Goal: Task Accomplishment & Management: Manage account settings

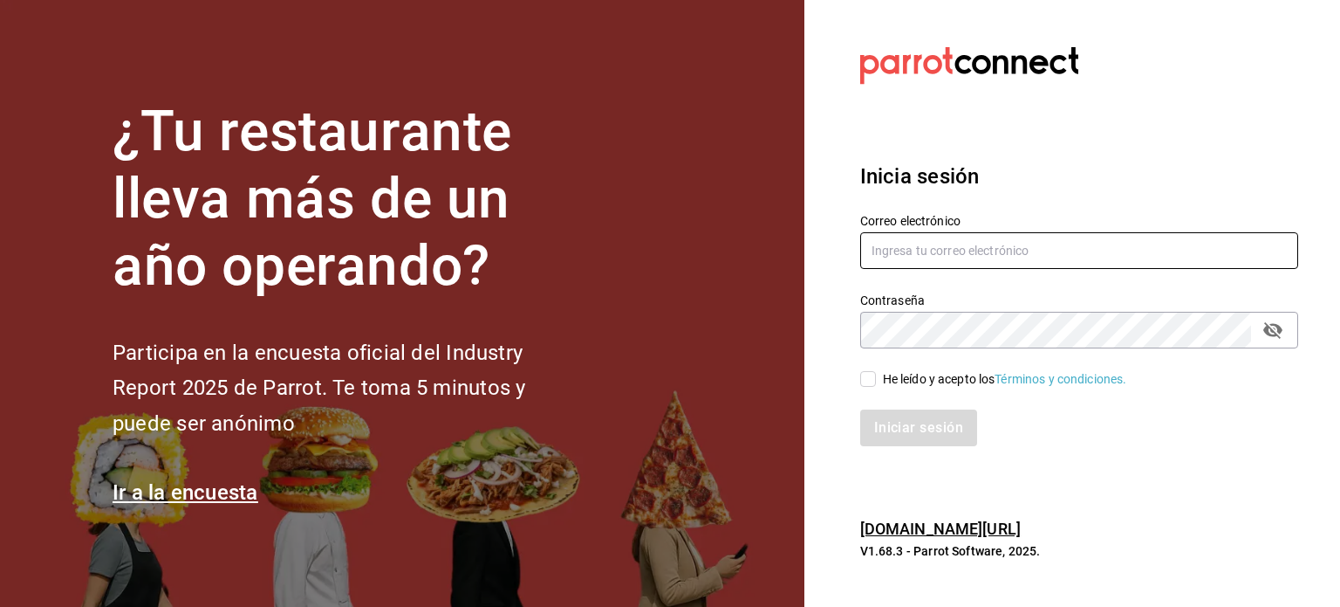
type input "Luis.quiroz@grupocosteno.com"
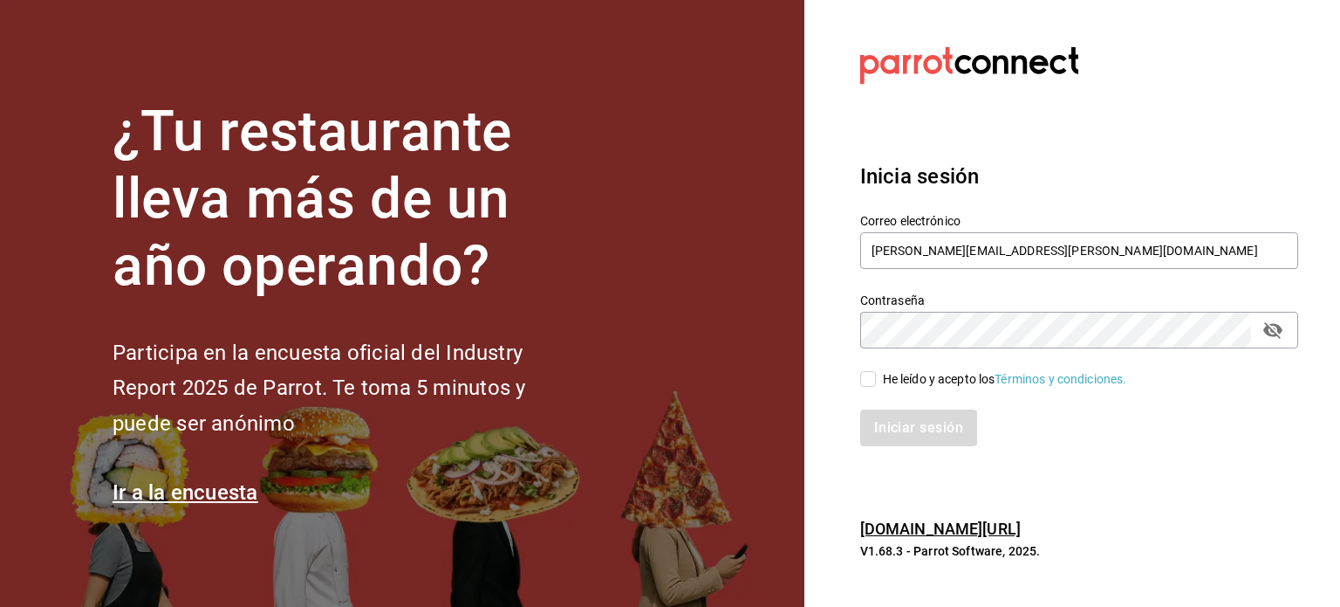
drag, startPoint x: 868, startPoint y: 377, endPoint x: 900, endPoint y: 420, distance: 53.1
drag, startPoint x: 900, startPoint y: 420, endPoint x: 867, endPoint y: 390, distance: 43.9
click at [867, 390] on div "Iniciar sesión" at bounding box center [1069, 417] width 459 height 58
click at [866, 383] on input "He leído y acepto los Términos y condiciones." at bounding box center [868, 379] width 16 height 16
checkbox input "true"
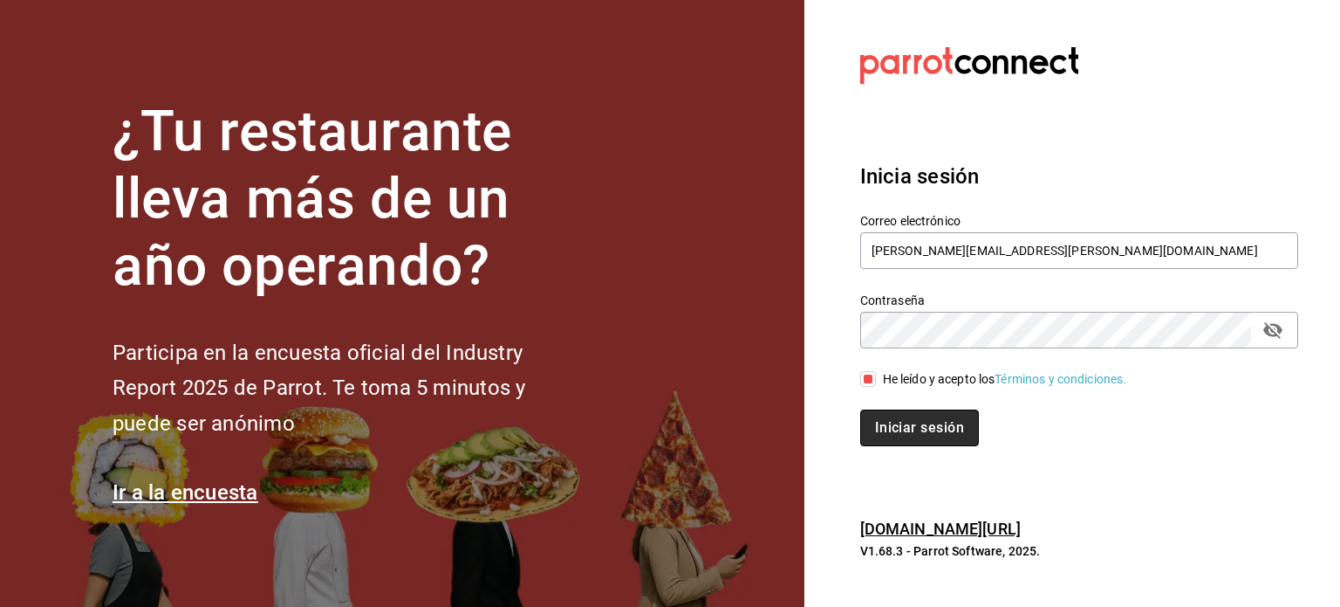
click at [900, 435] on button "Iniciar sesión" at bounding box center [919, 427] width 119 height 37
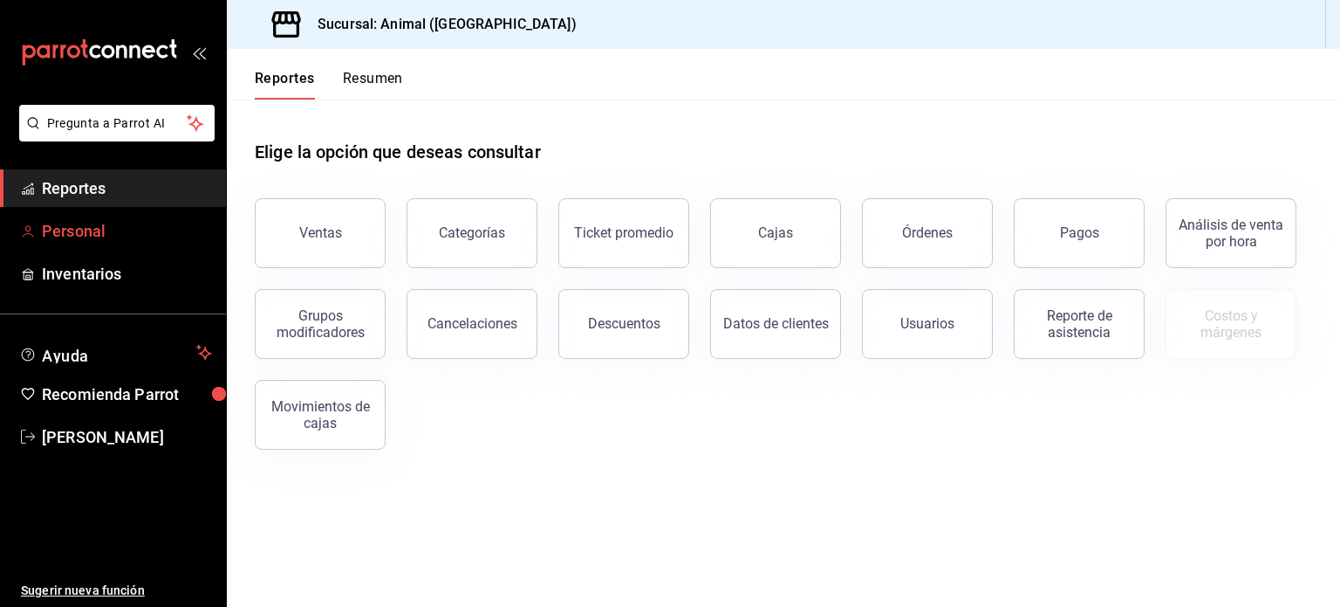
click at [79, 233] on span "Personal" at bounding box center [127, 231] width 170 height 24
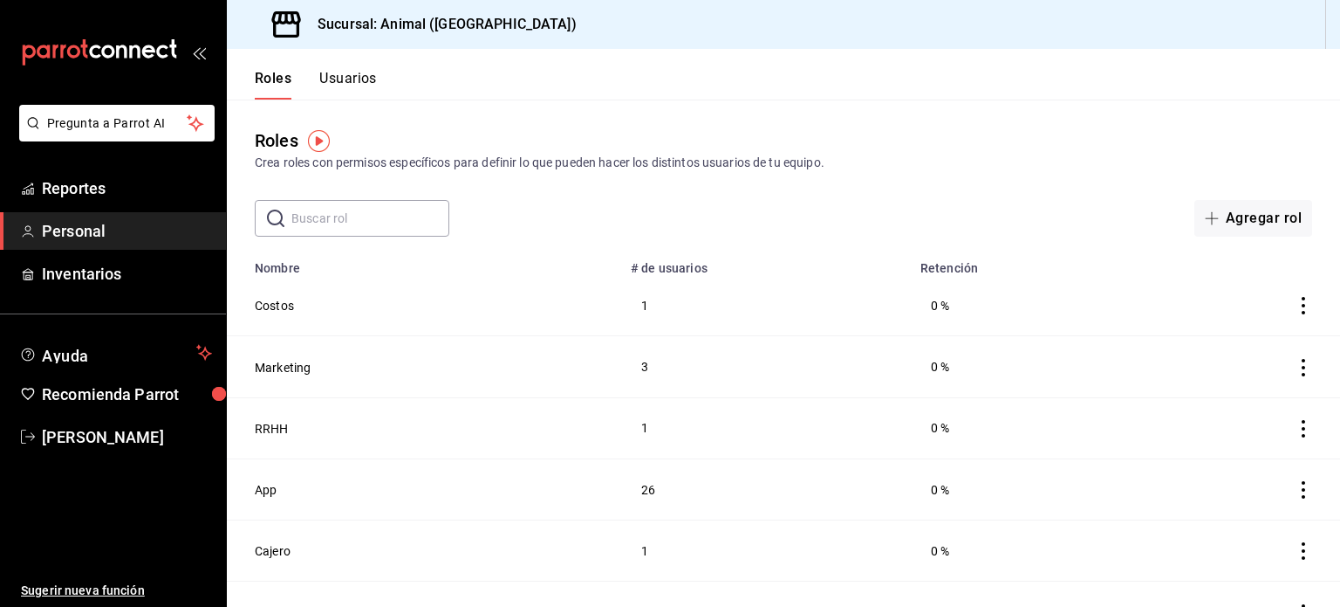
click at [337, 79] on button "Usuarios" at bounding box center [348, 85] width 58 height 30
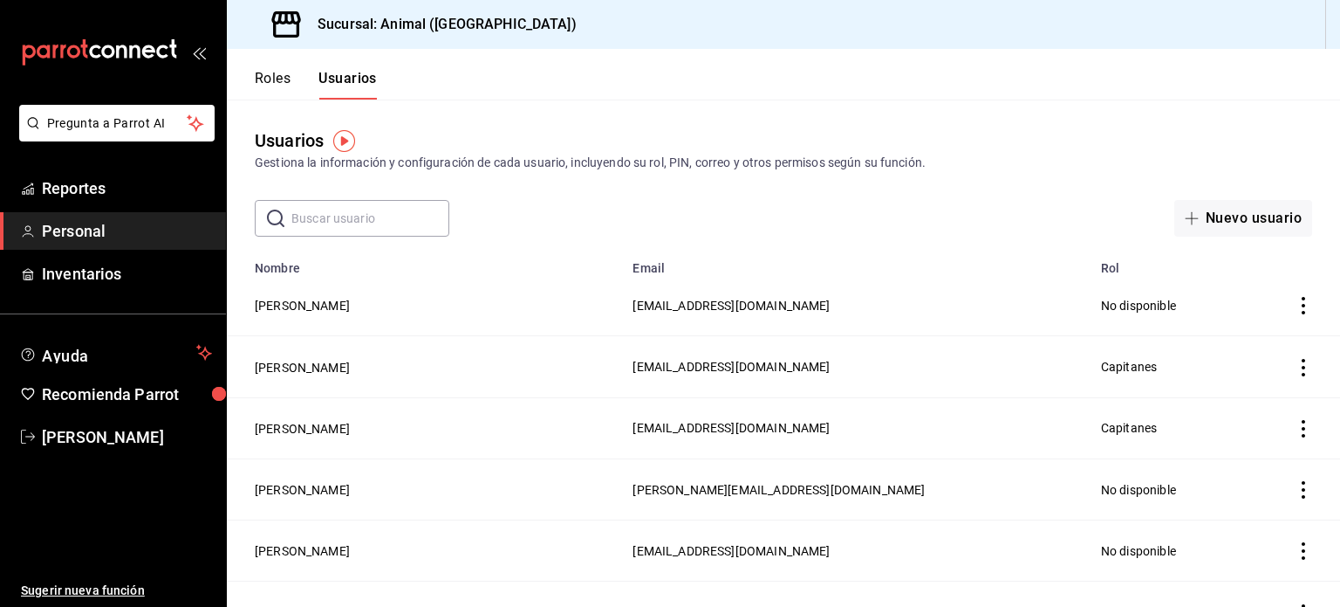
click at [353, 216] on input "text" at bounding box center [370, 218] width 158 height 35
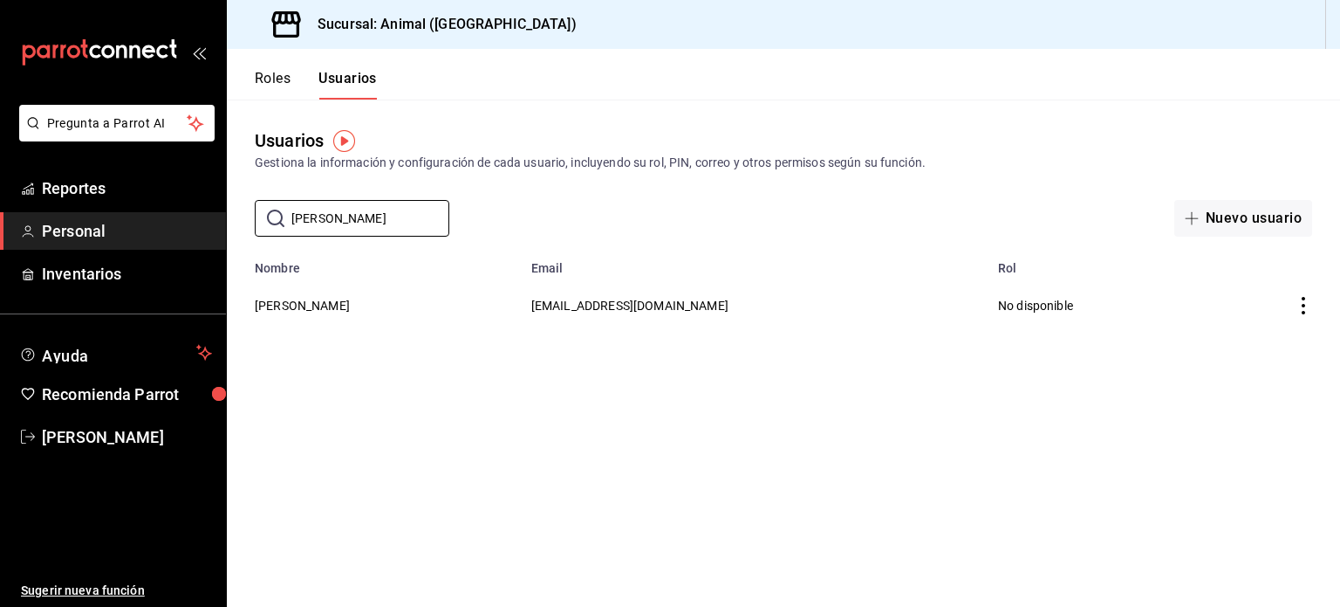
type input "[PERSON_NAME]"
click at [1309, 316] on td "employeesTable" at bounding box center [1272, 305] width 135 height 60
click at [1305, 313] on icon "actions" at bounding box center [1303, 305] width 3 height 17
click at [1060, 303] on div at bounding box center [670, 303] width 1340 height 607
click at [299, 299] on button "[PERSON_NAME]" at bounding box center [302, 305] width 95 height 17
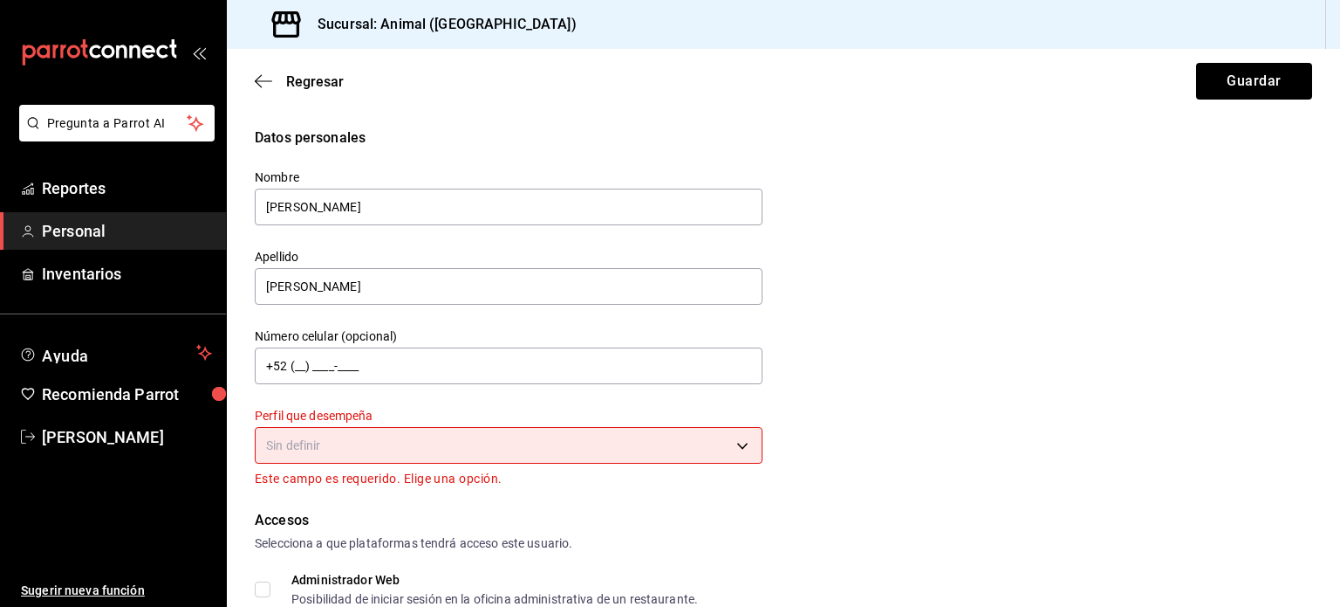
click at [479, 453] on body "Pregunta a Parrot AI Reportes Personal Inventarios Ayuda Recomienda Parrot [PER…" at bounding box center [670, 303] width 1340 height 607
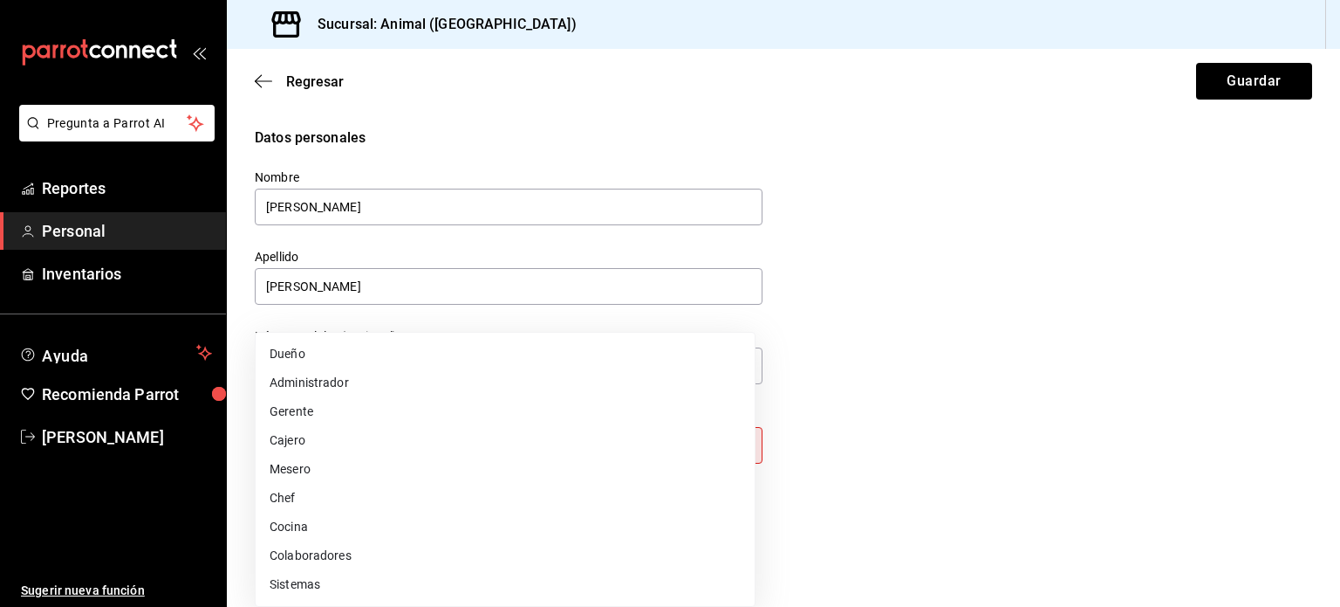
click at [335, 415] on li "Gerente" at bounding box center [505, 411] width 499 height 29
type input "MANAGER"
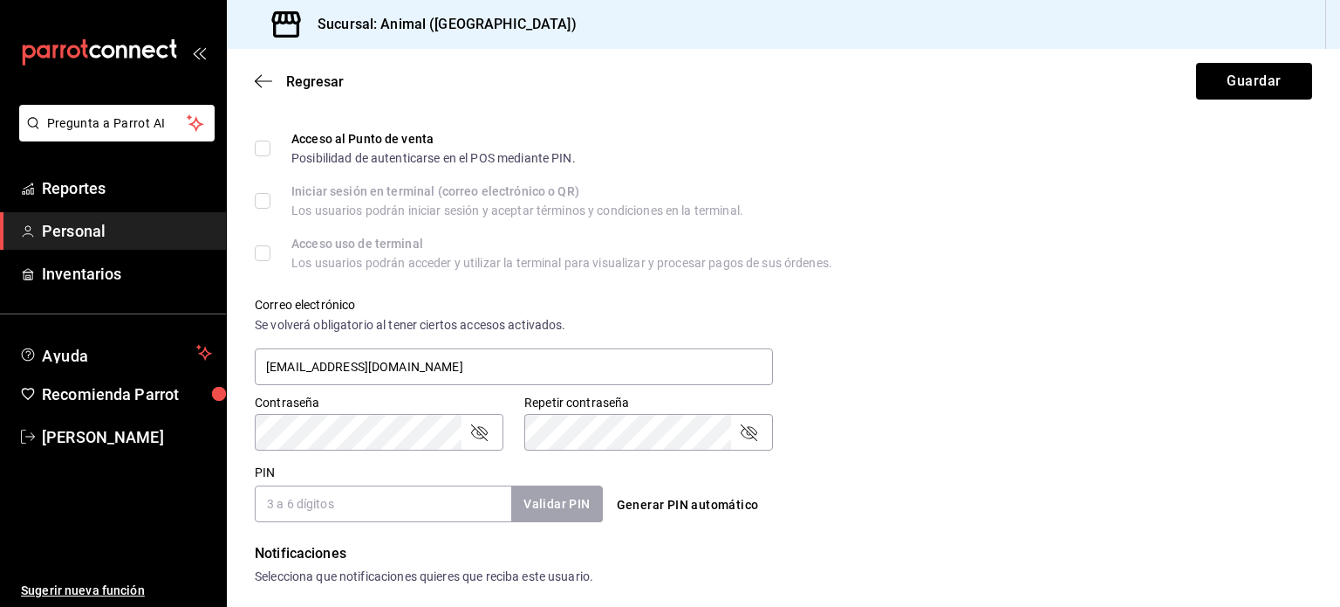
scroll to position [581, 0]
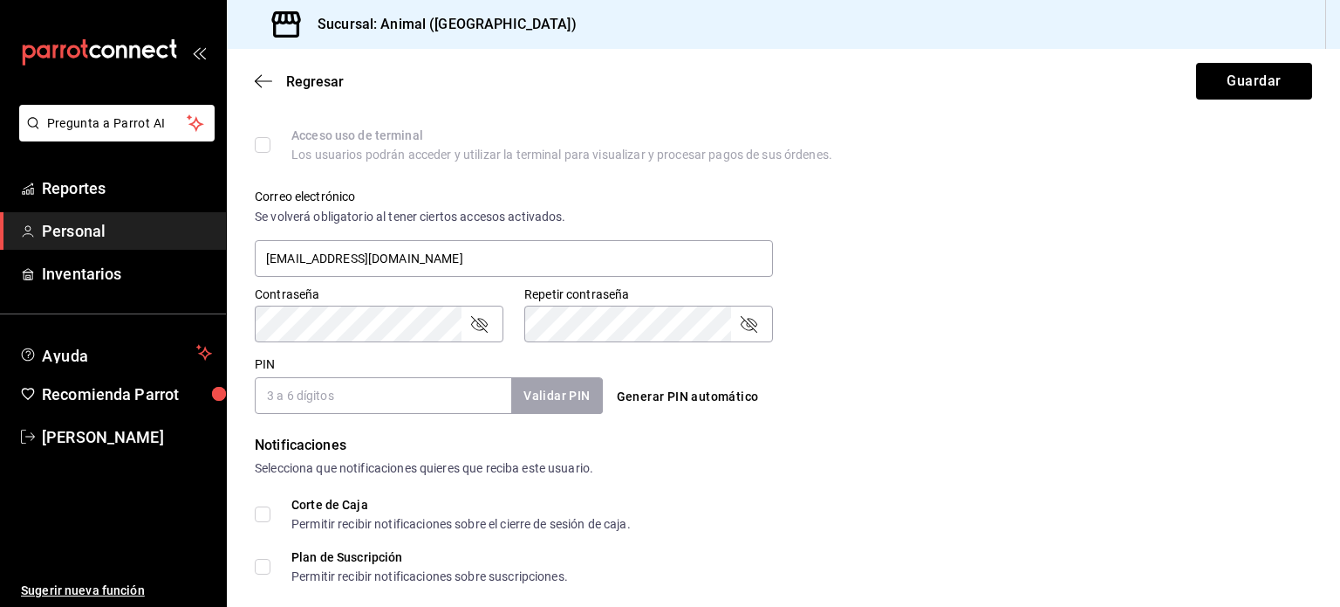
click at [653, 397] on button "Generar PIN automático" at bounding box center [688, 396] width 156 height 32
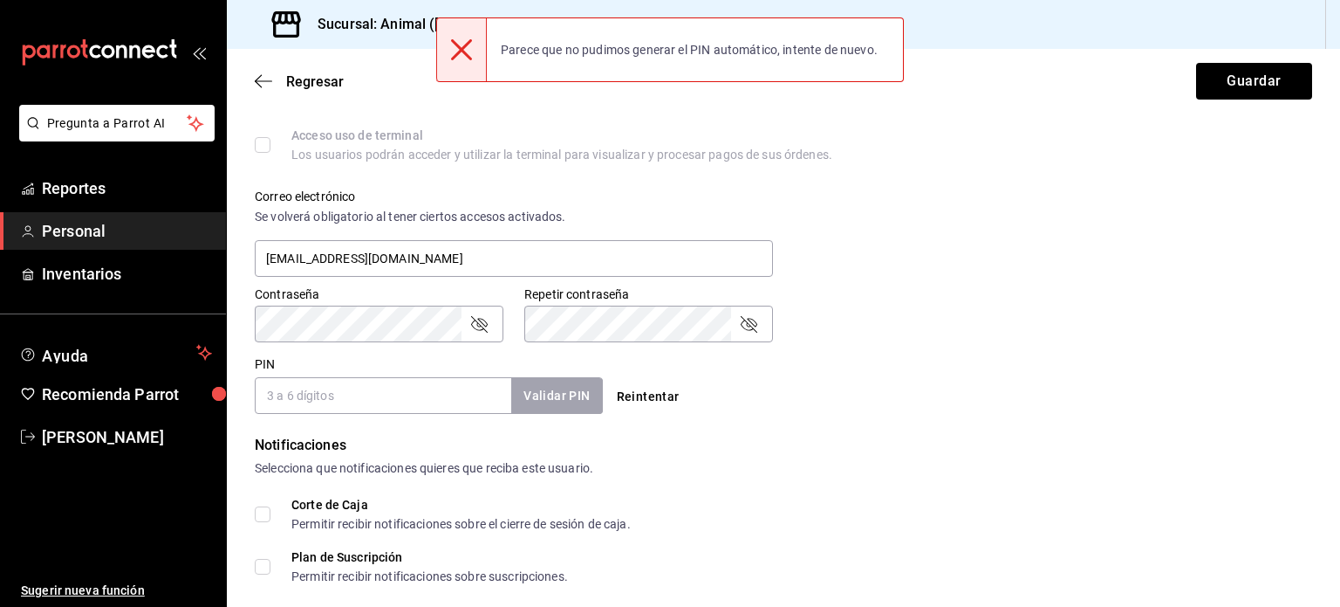
click at [649, 398] on button "Reintentar" at bounding box center [648, 396] width 77 height 32
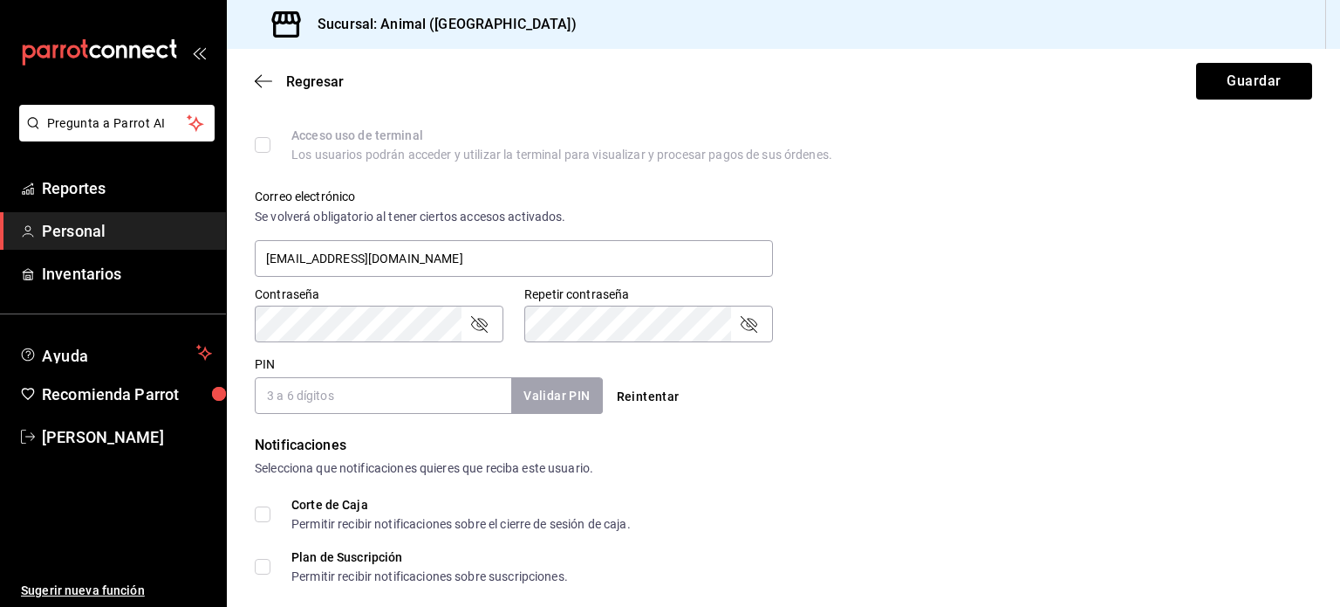
click at [443, 407] on input "PIN" at bounding box center [383, 395] width 257 height 37
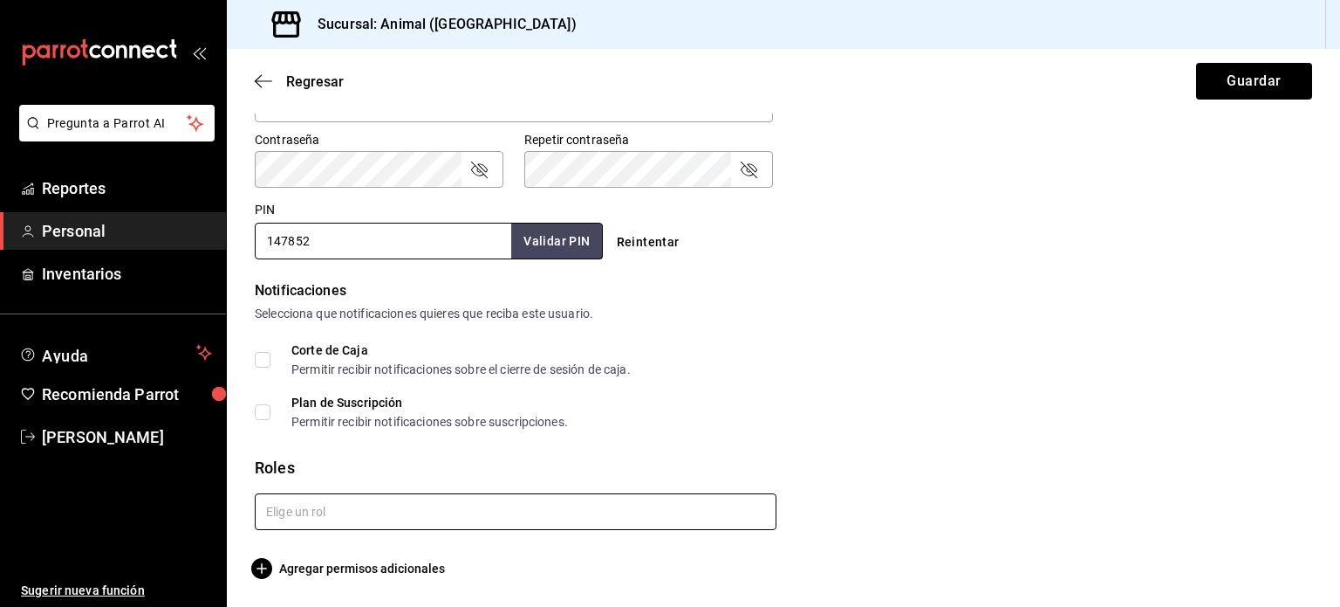
type input "147852"
click at [429, 520] on input "text" at bounding box center [516, 511] width 522 height 37
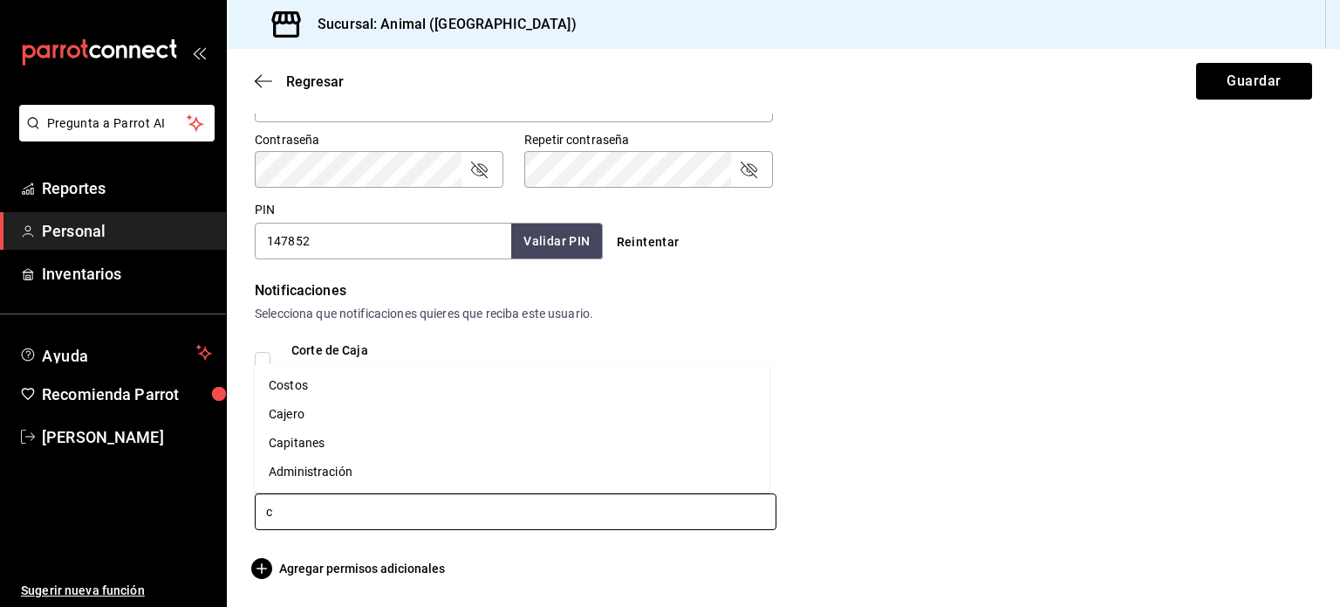
type input "ca"
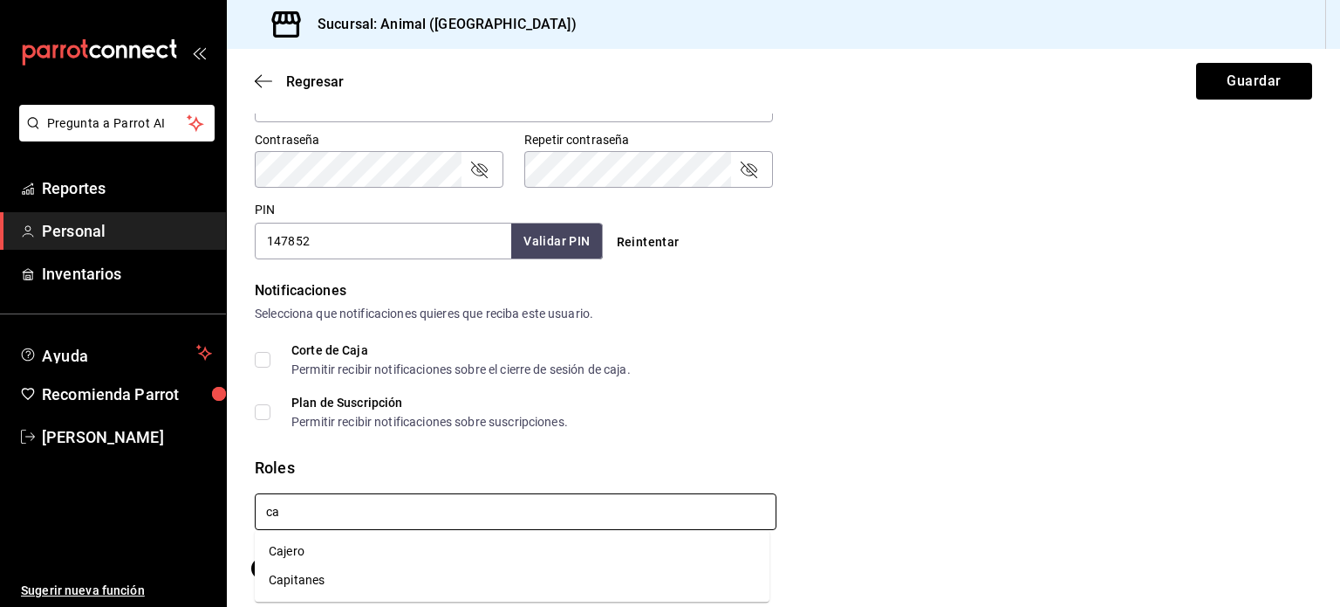
click at [314, 569] on li "Capitanes" at bounding box center [512, 579] width 515 height 29
checkbox input "true"
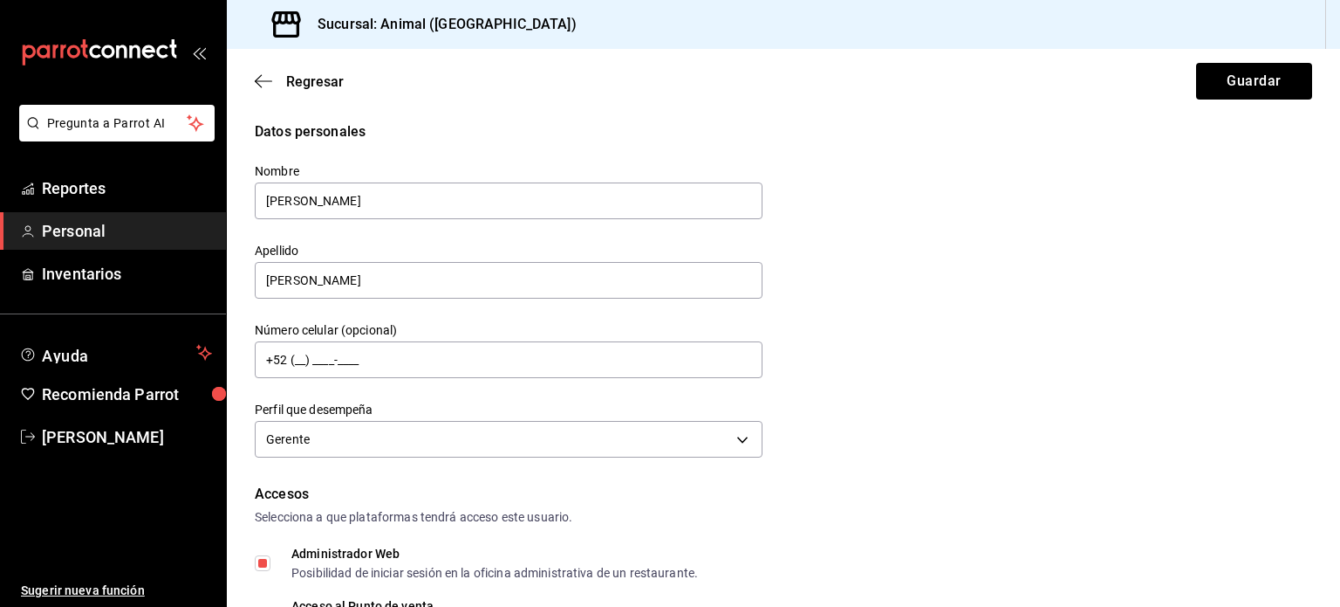
scroll to position [0, 0]
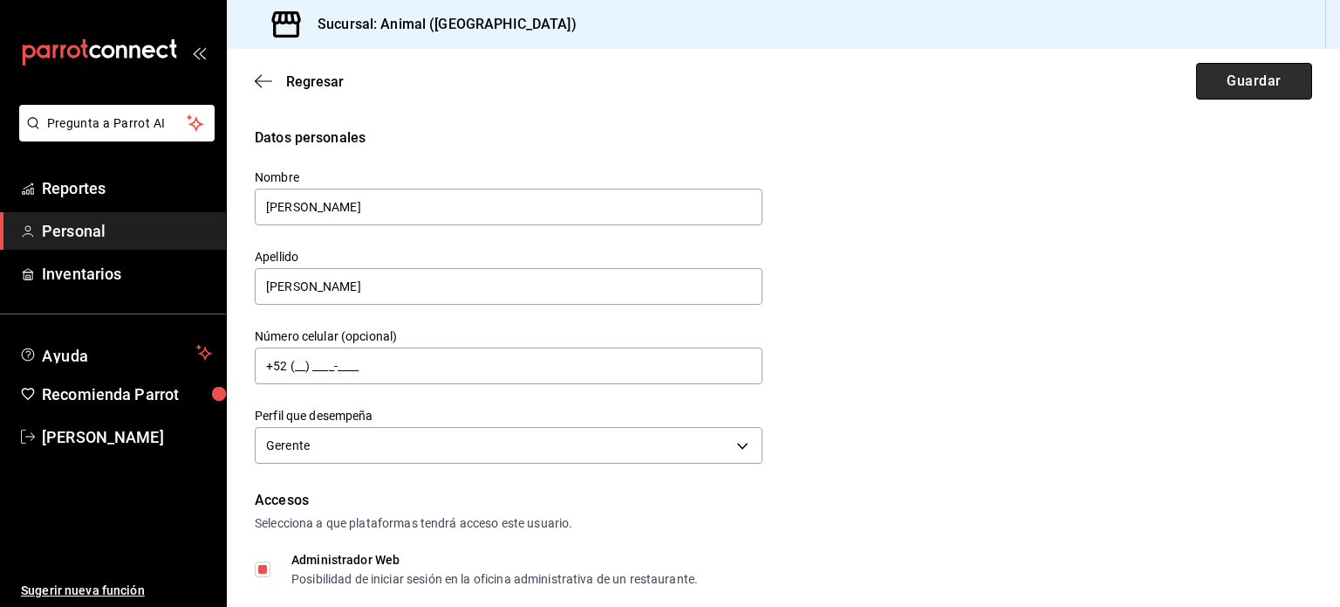
click at [1232, 76] on button "Guardar" at bounding box center [1254, 81] width 116 height 37
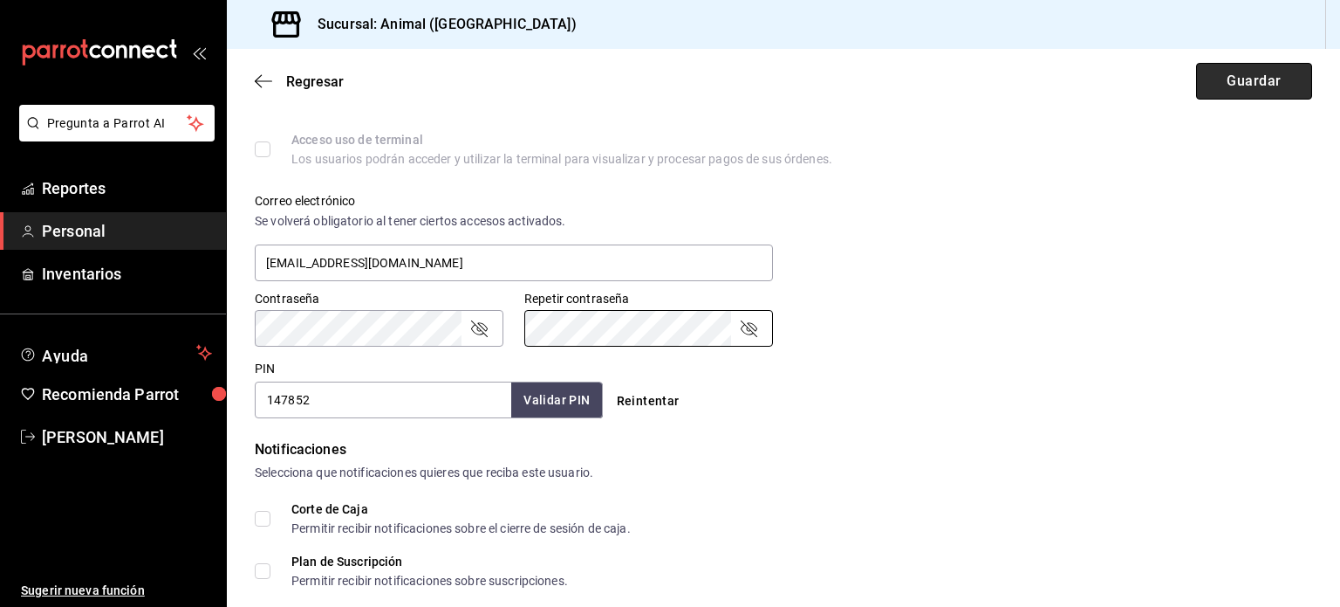
click at [1204, 83] on button "Guardar" at bounding box center [1254, 81] width 116 height 37
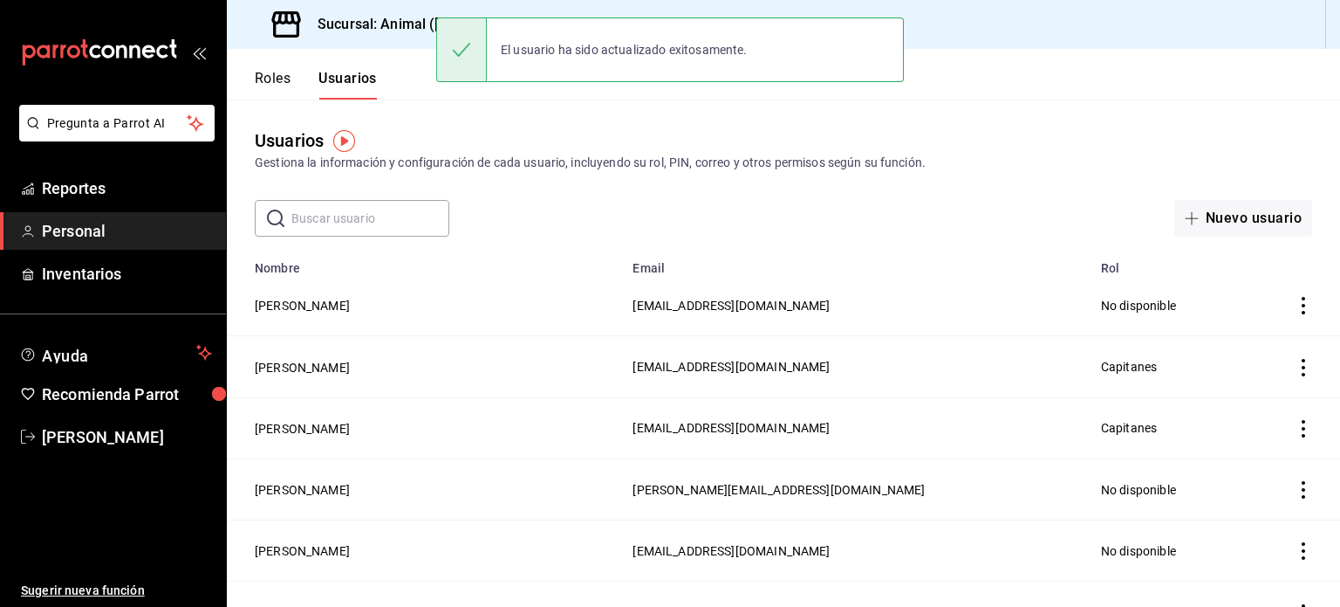
click at [357, 216] on input "text" at bounding box center [370, 218] width 158 height 35
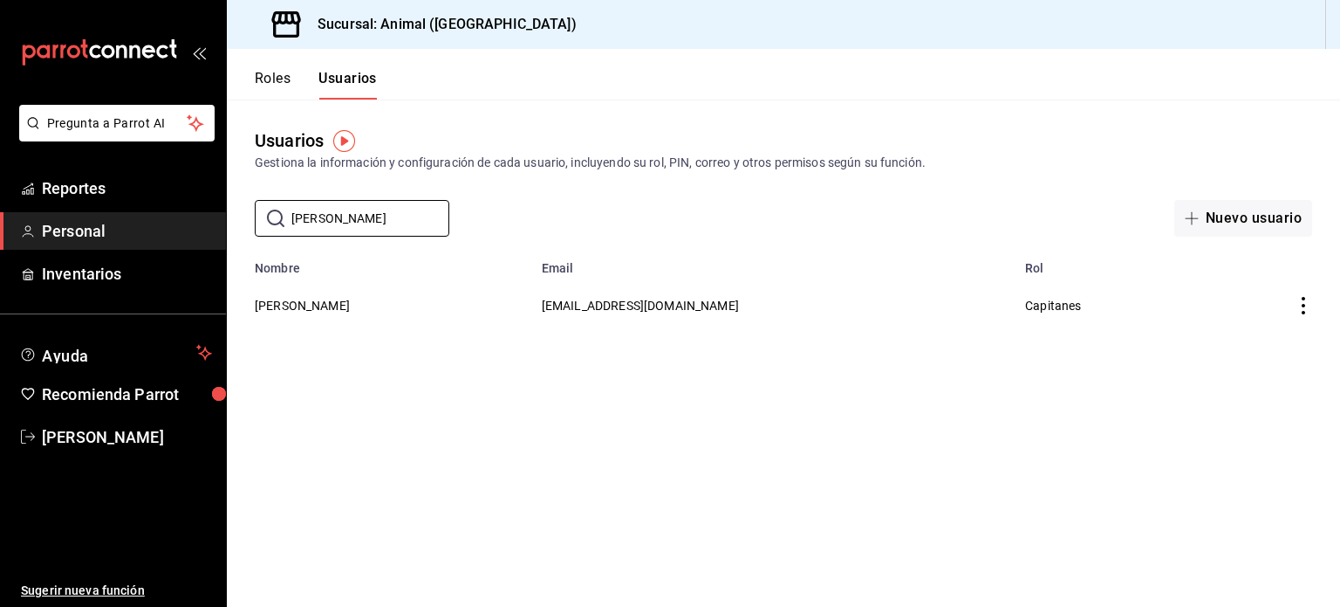
type input "[PERSON_NAME]"
click at [466, 432] on main "Usuarios Gestiona la información y configuración de cada usuario, incluyendo su…" at bounding box center [784, 352] width 1114 height 507
